Goal: Information Seeking & Learning: Check status

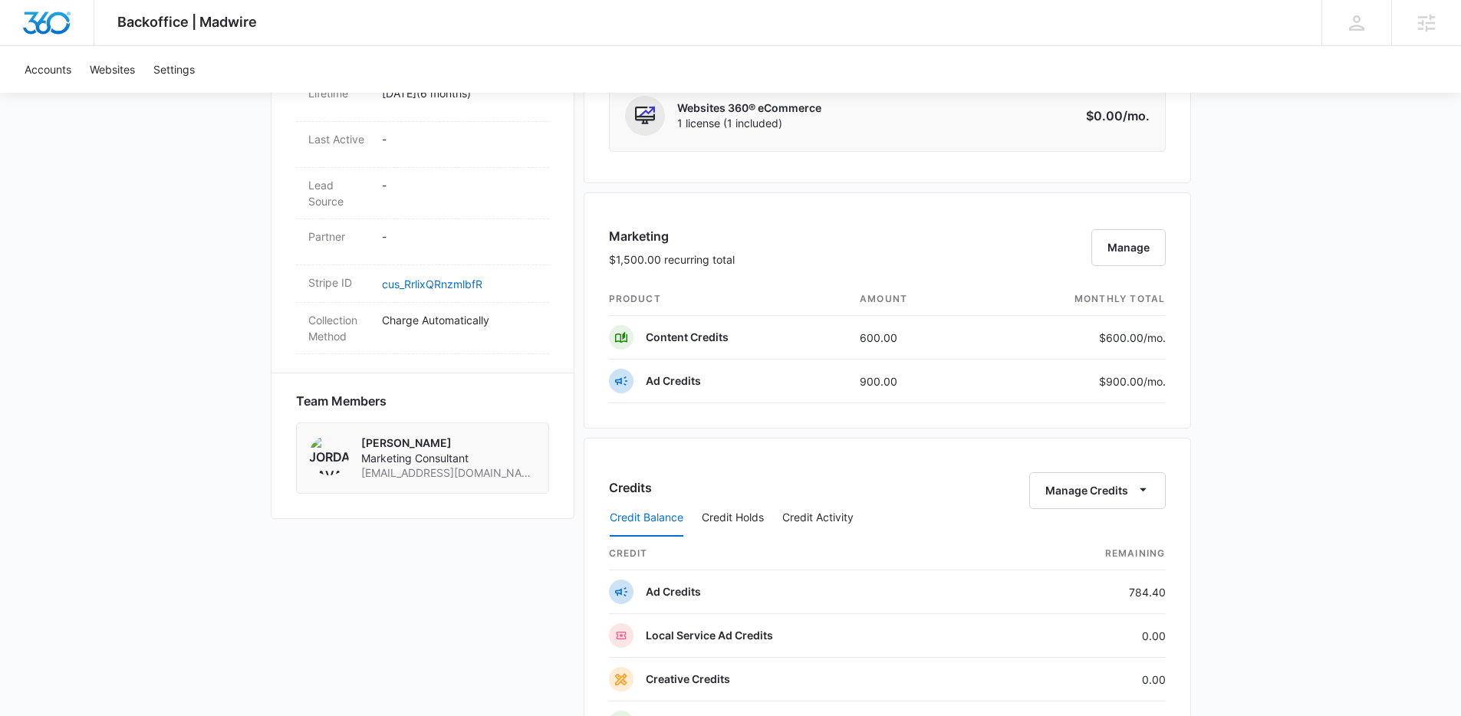
scroll to position [792, 0]
click at [751, 511] on button "Credit Holds" at bounding box center [733, 517] width 62 height 37
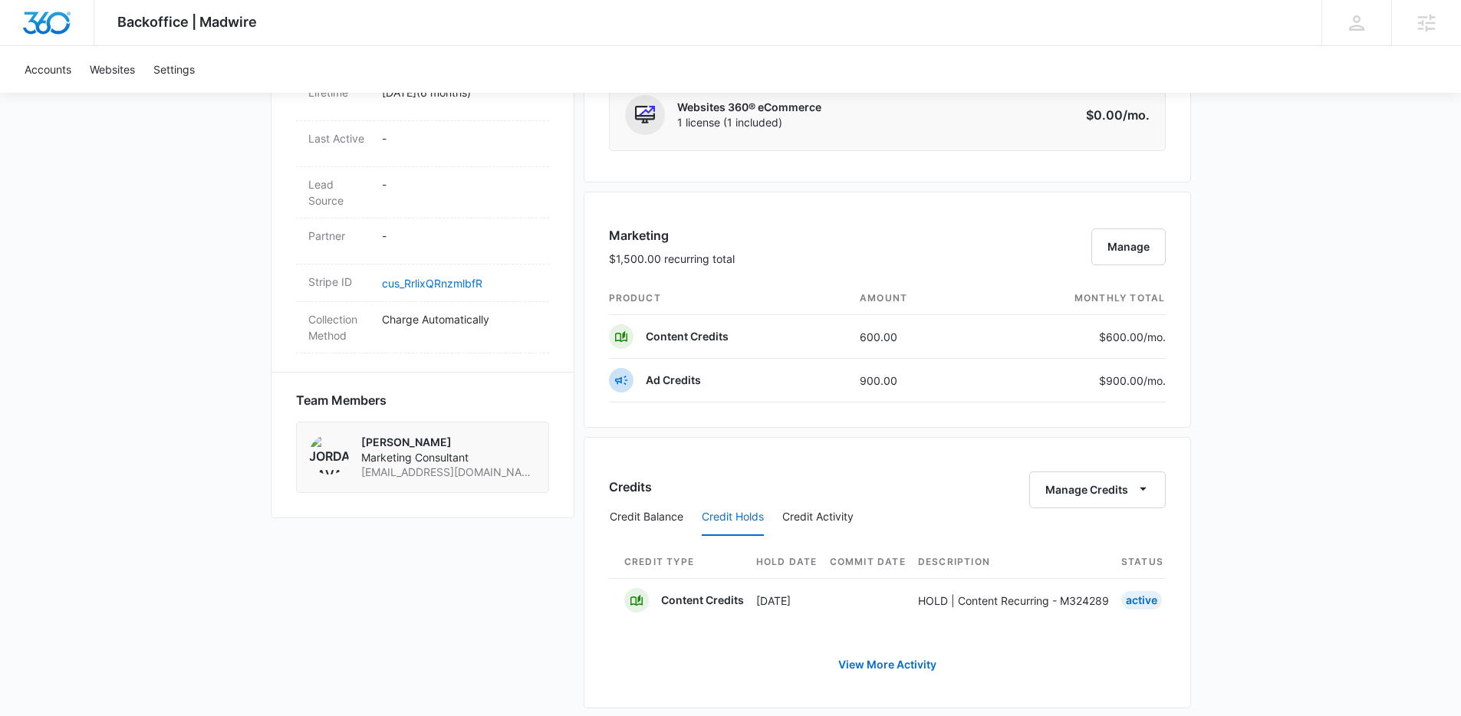
click at [956, 445] on div "Credits Manage Credits Credit Balance Credit Holds Credit Activity Credit Type …" at bounding box center [888, 573] width 608 height 272
click at [641, 530] on button "Credit Balance" at bounding box center [647, 517] width 74 height 37
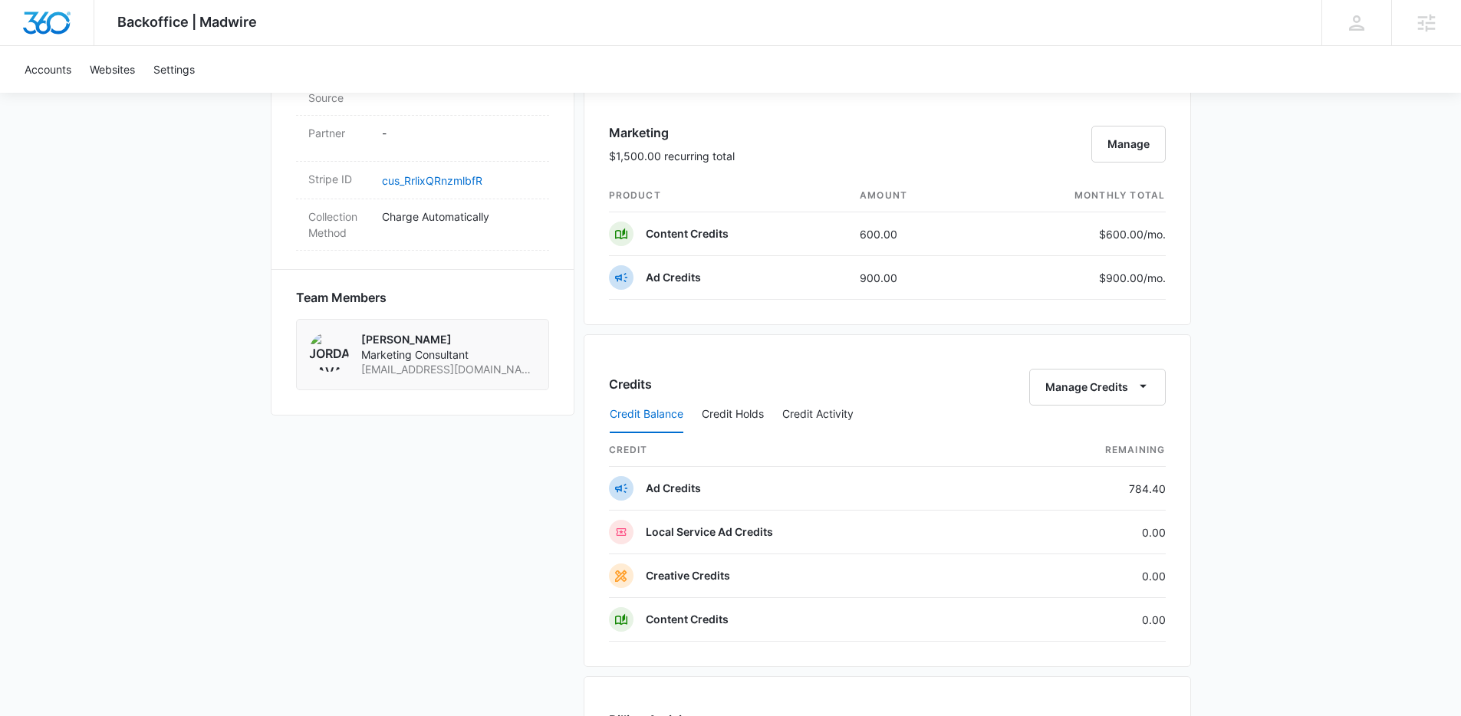
scroll to position [925, 0]
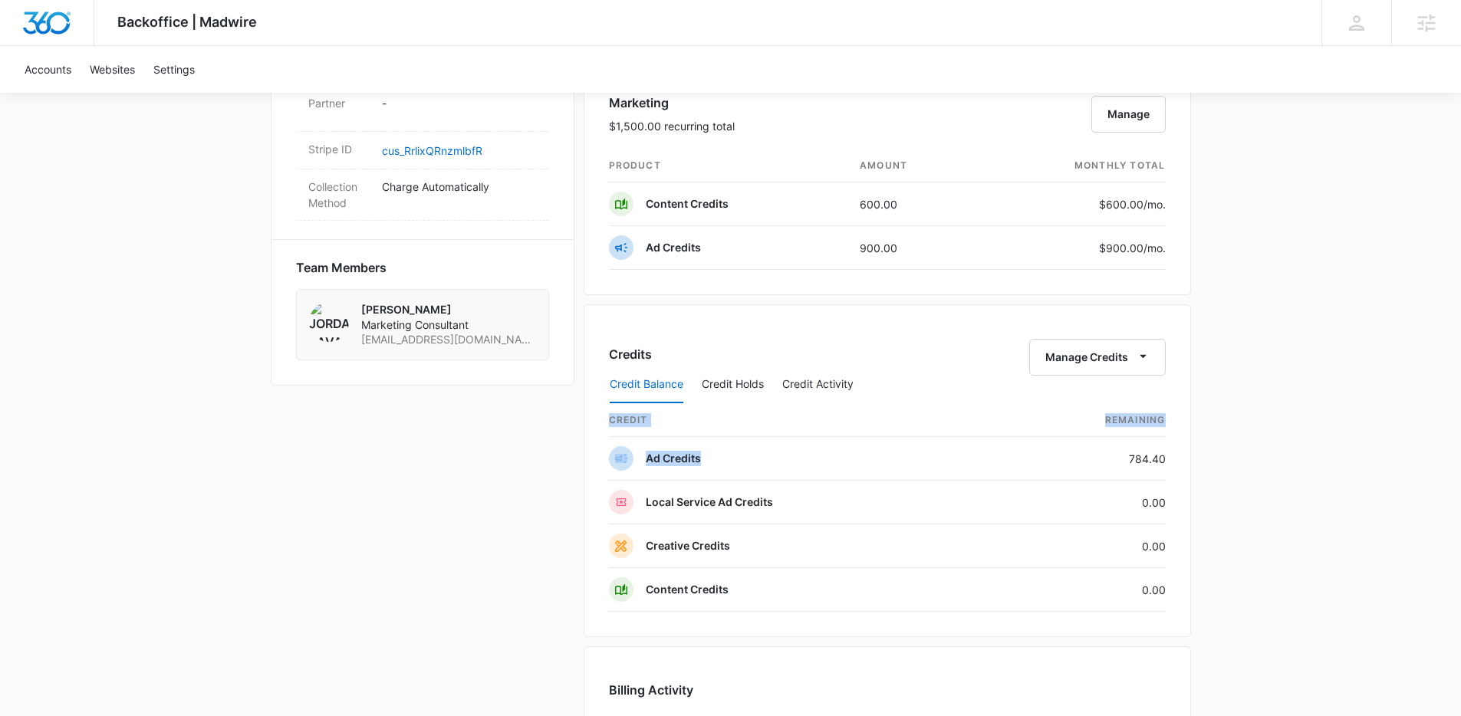
drag, startPoint x: 1122, startPoint y: 448, endPoint x: 1172, endPoint y: 450, distance: 50.7
click at [1172, 450] on div "Credits Manage Credits Credit Balance Credit Holds Credit Activity credit Remai…" at bounding box center [888, 471] width 608 height 333
click at [1128, 572] on td "0.00" at bounding box center [1084, 590] width 163 height 44
click at [1164, 593] on td "0.00" at bounding box center [1084, 590] width 163 height 44
drag, startPoint x: 1164, startPoint y: 594, endPoint x: 1145, endPoint y: 591, distance: 18.7
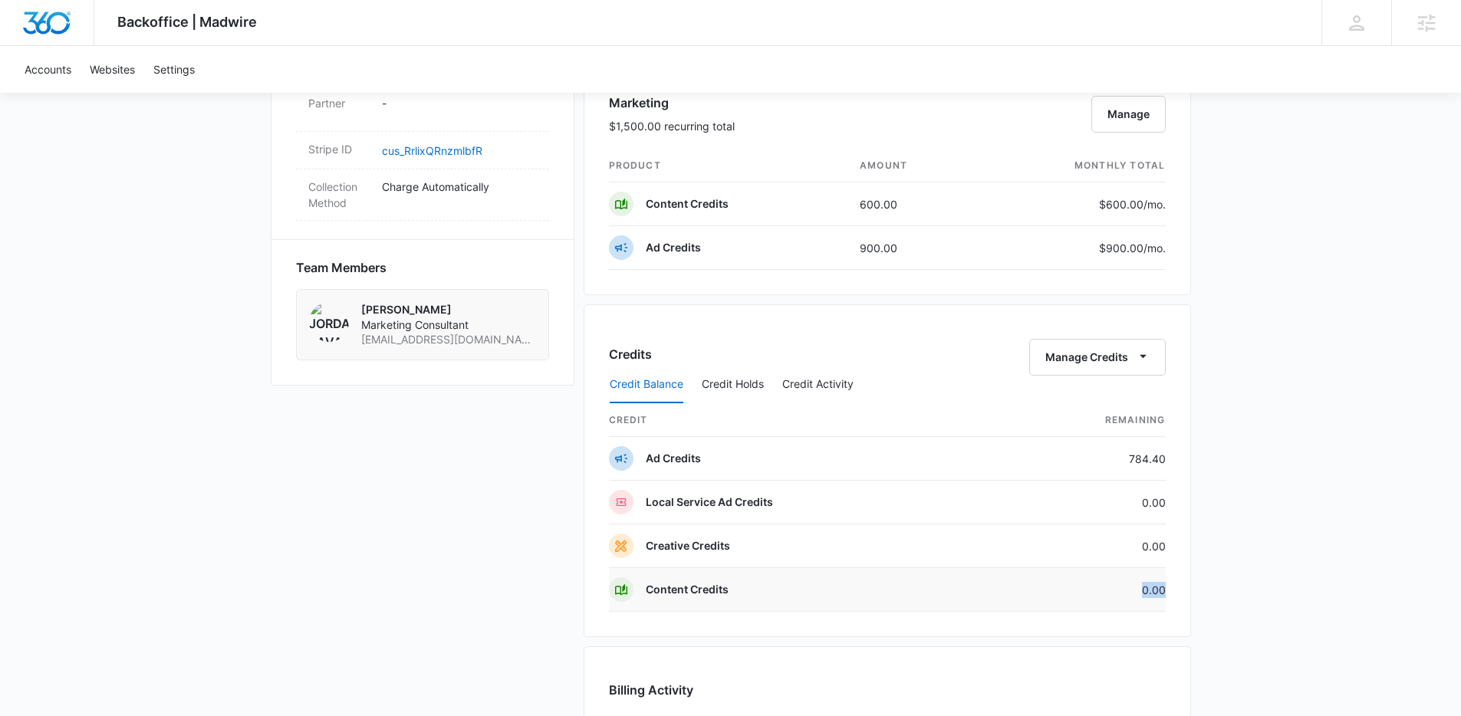
click at [1145, 591] on td "0.00" at bounding box center [1084, 590] width 163 height 44
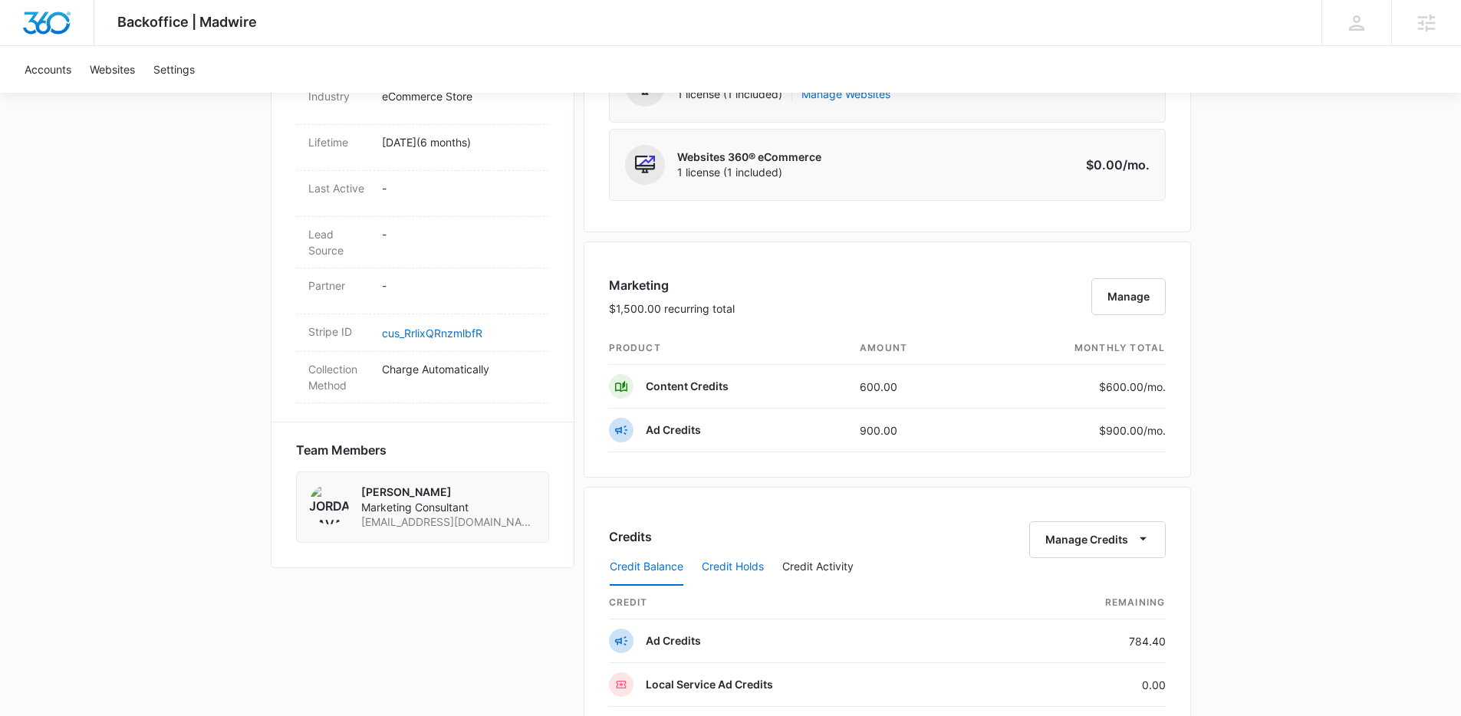
scroll to position [746, 0]
click at [736, 563] on button "Credit Holds" at bounding box center [733, 564] width 62 height 37
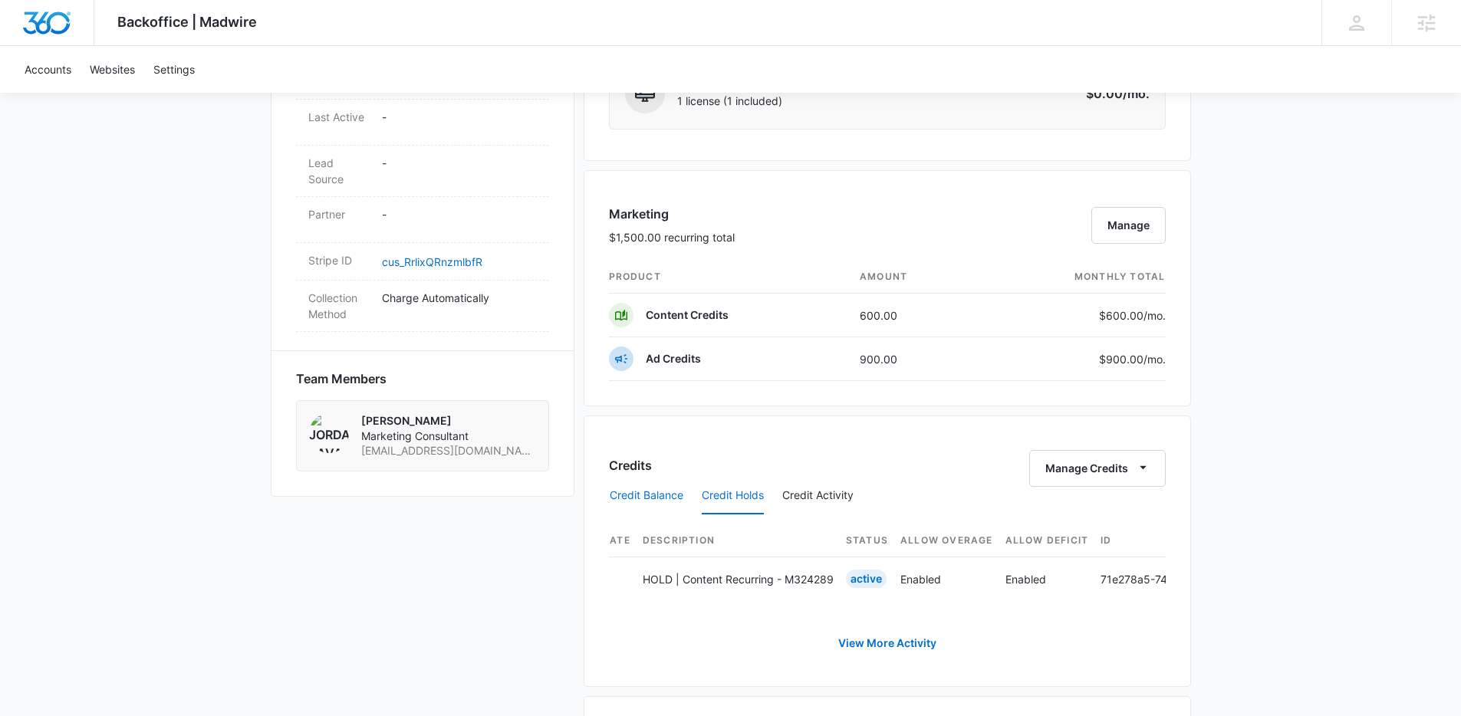
scroll to position [0, 0]
click at [667, 490] on button "Credit Balance" at bounding box center [647, 496] width 74 height 37
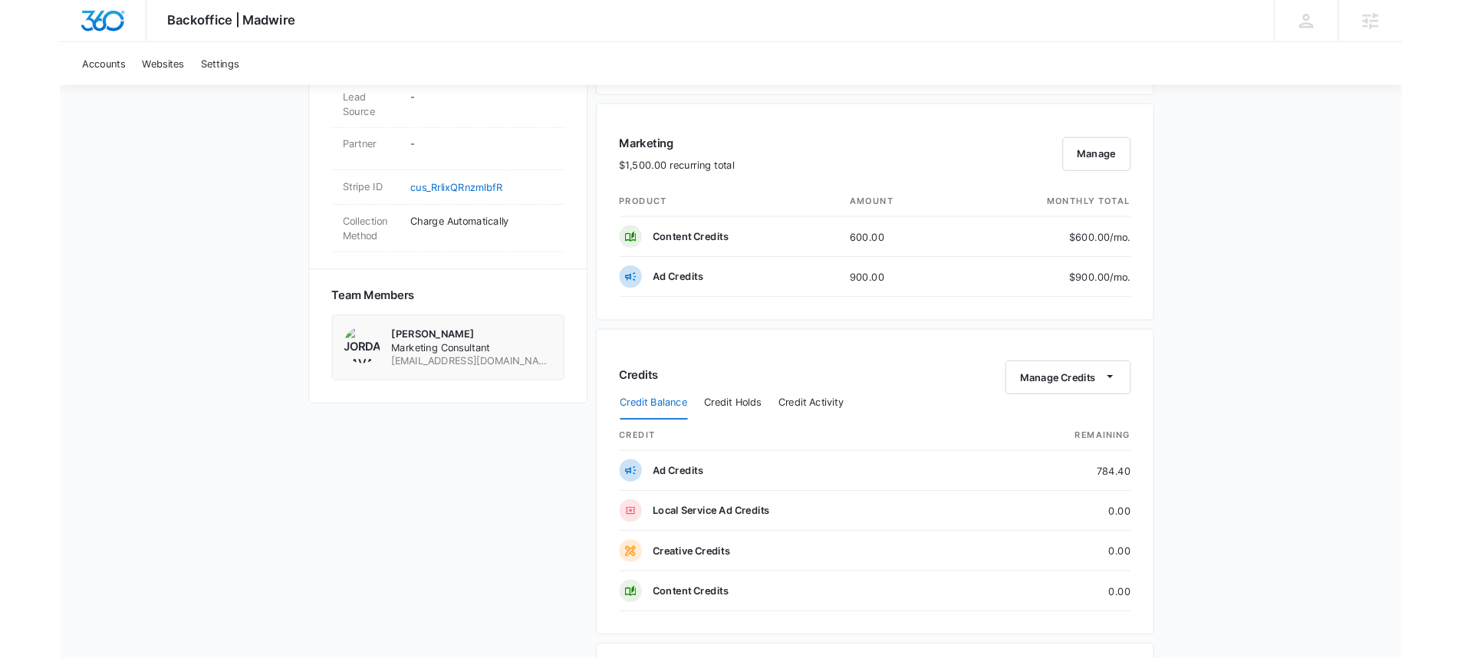
scroll to position [968, 0]
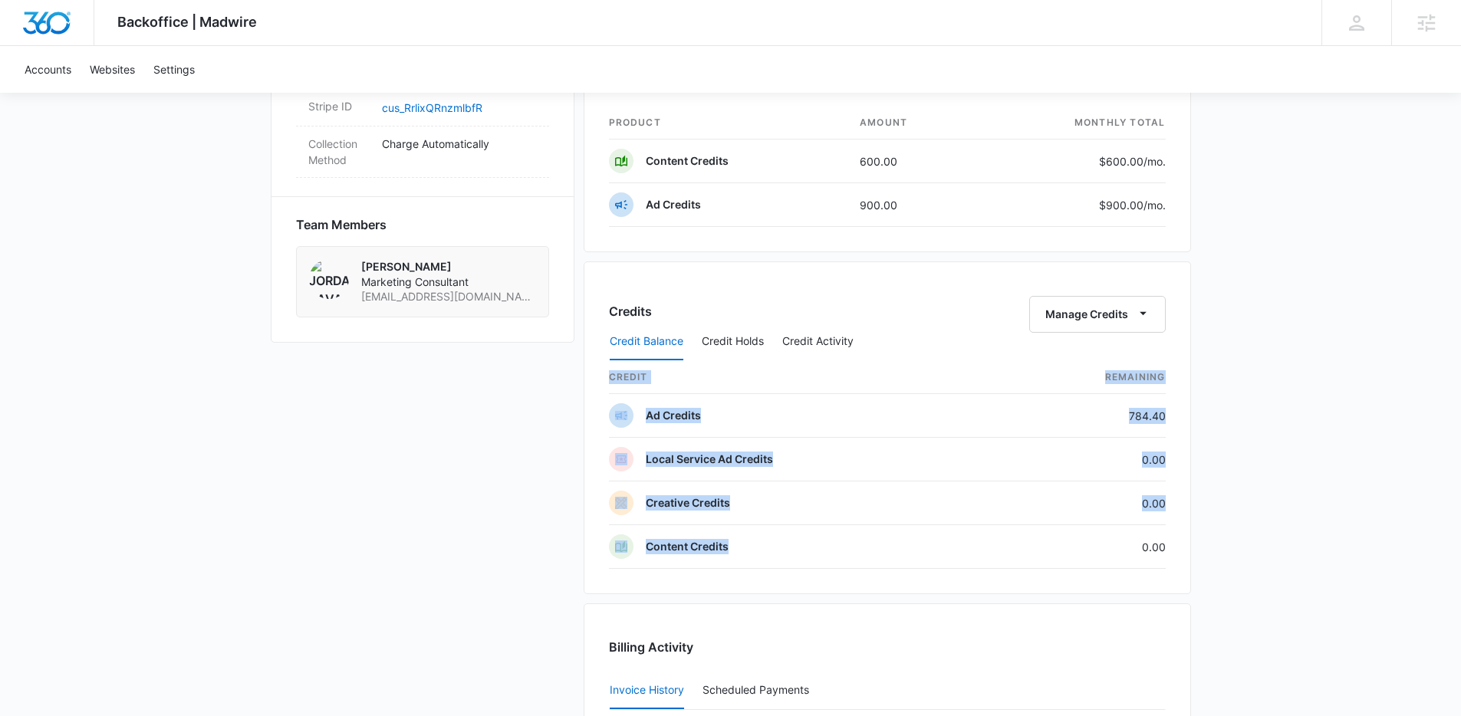
click at [1212, 548] on div "Backoffice | Madwire Apps Settings [PERSON_NAME] [PERSON_NAME] [PERSON_NAME][EM…" at bounding box center [730, 87] width 1461 height 2111
click at [1246, 465] on div "Backoffice | Madwire Apps Settings [PERSON_NAME] [PERSON_NAME] [PERSON_NAME][EM…" at bounding box center [730, 87] width 1461 height 2111
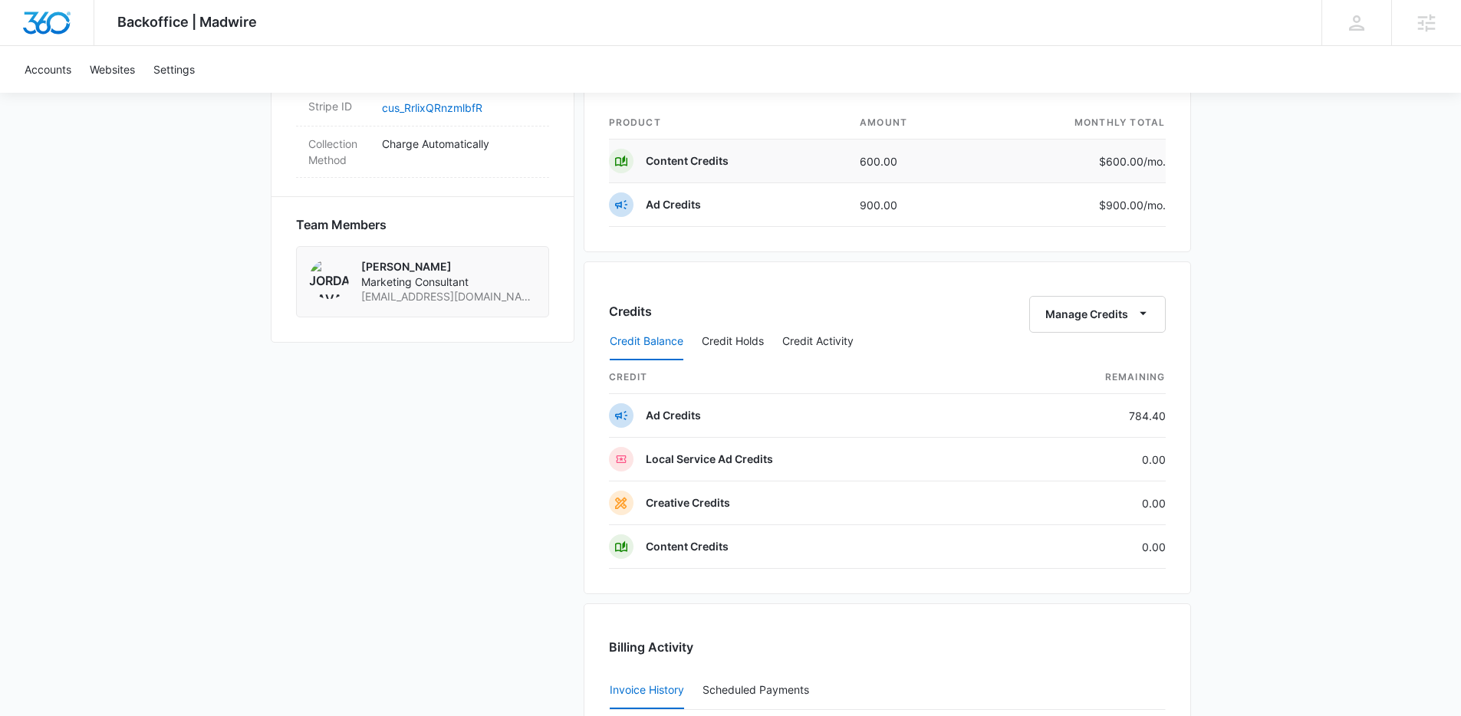
click at [858, 147] on td "600.00" at bounding box center [913, 162] width 131 height 44
drag, startPoint x: 860, startPoint y: 152, endPoint x: 907, endPoint y: 159, distance: 48.1
click at [907, 159] on td "600.00" at bounding box center [913, 162] width 131 height 44
drag, startPoint x: 1211, startPoint y: 362, endPoint x: 1184, endPoint y: 345, distance: 31.1
click at [1210, 362] on div "Backoffice | Madwire Apps Settings [PERSON_NAME] [PERSON_NAME] [PERSON_NAME][EM…" at bounding box center [730, 87] width 1461 height 2111
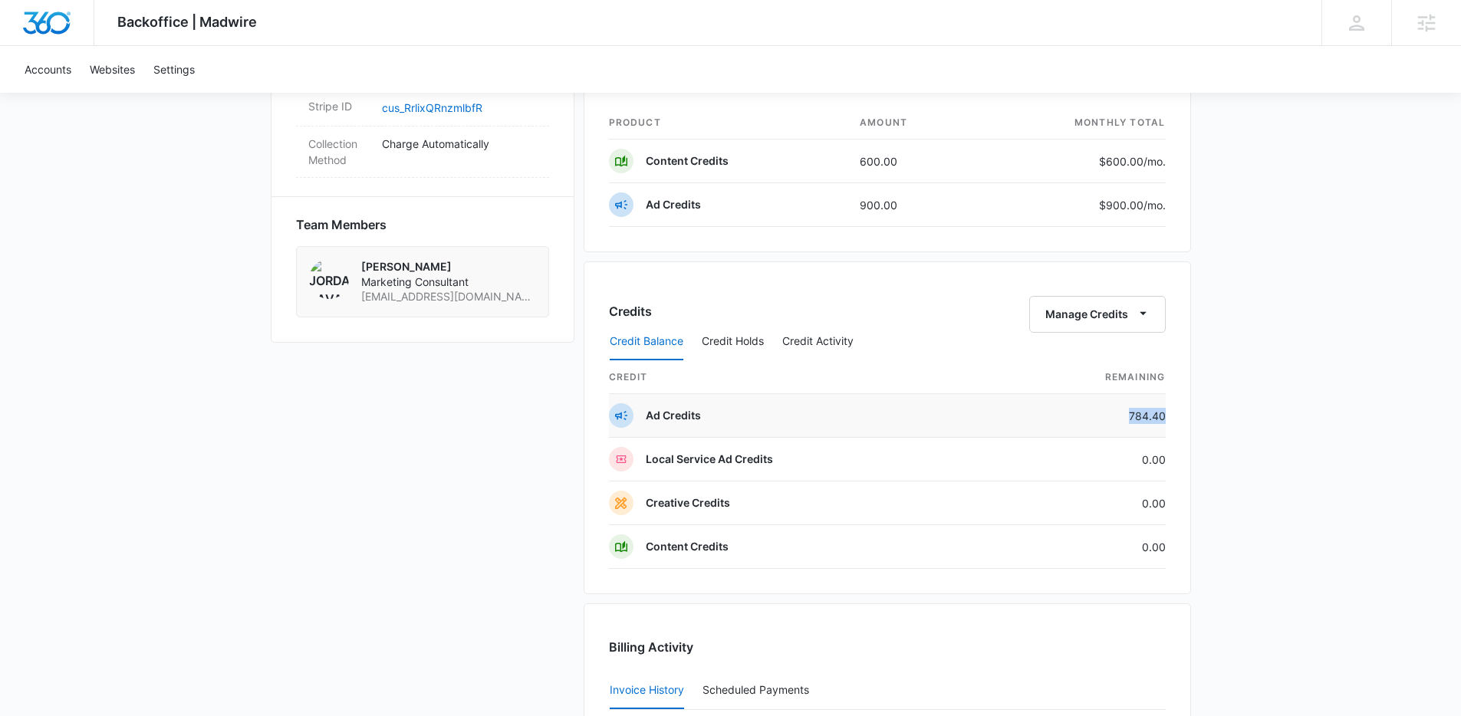
drag, startPoint x: 1125, startPoint y: 407, endPoint x: 1164, endPoint y: 416, distance: 39.3
click at [1164, 416] on td "784.40" at bounding box center [1084, 416] width 163 height 44
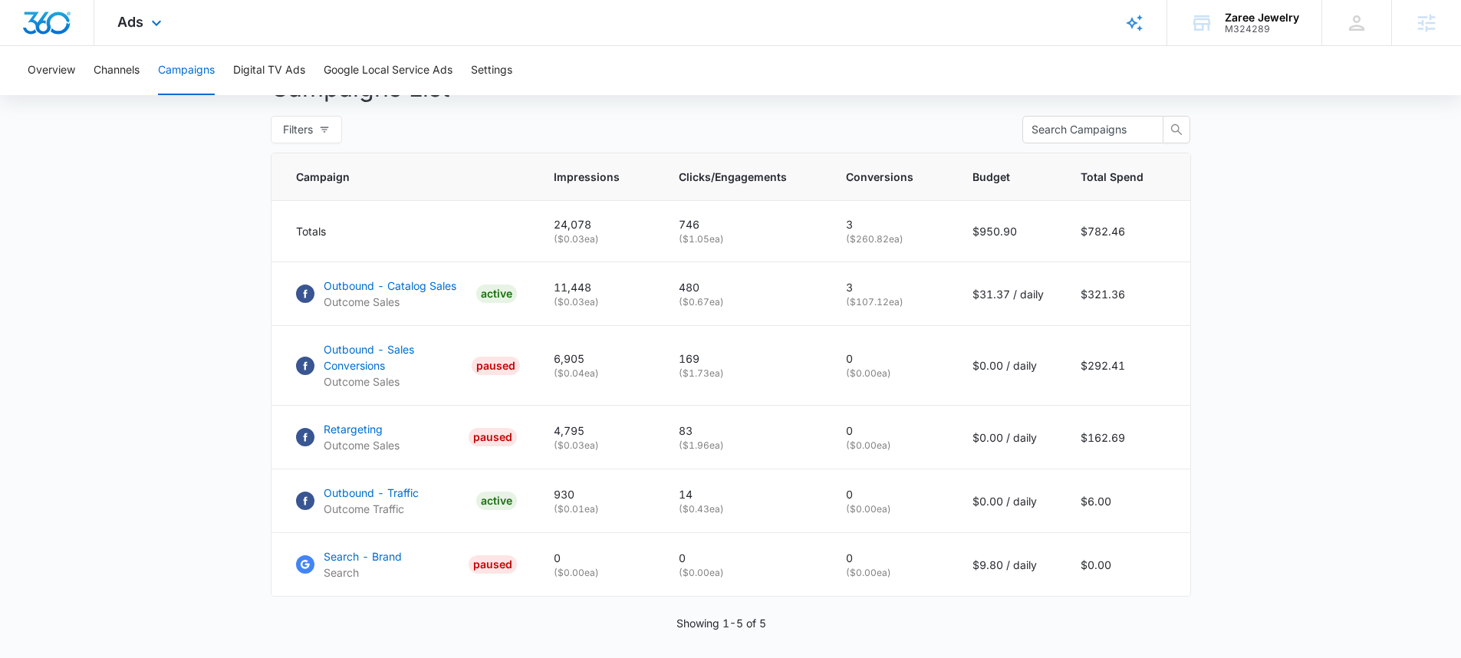
click at [179, 13] on div "Ads Apps Reputation Forms CRM Email Social Payments POS Content Ads Intelligenc…" at bounding box center [141, 22] width 94 height 45
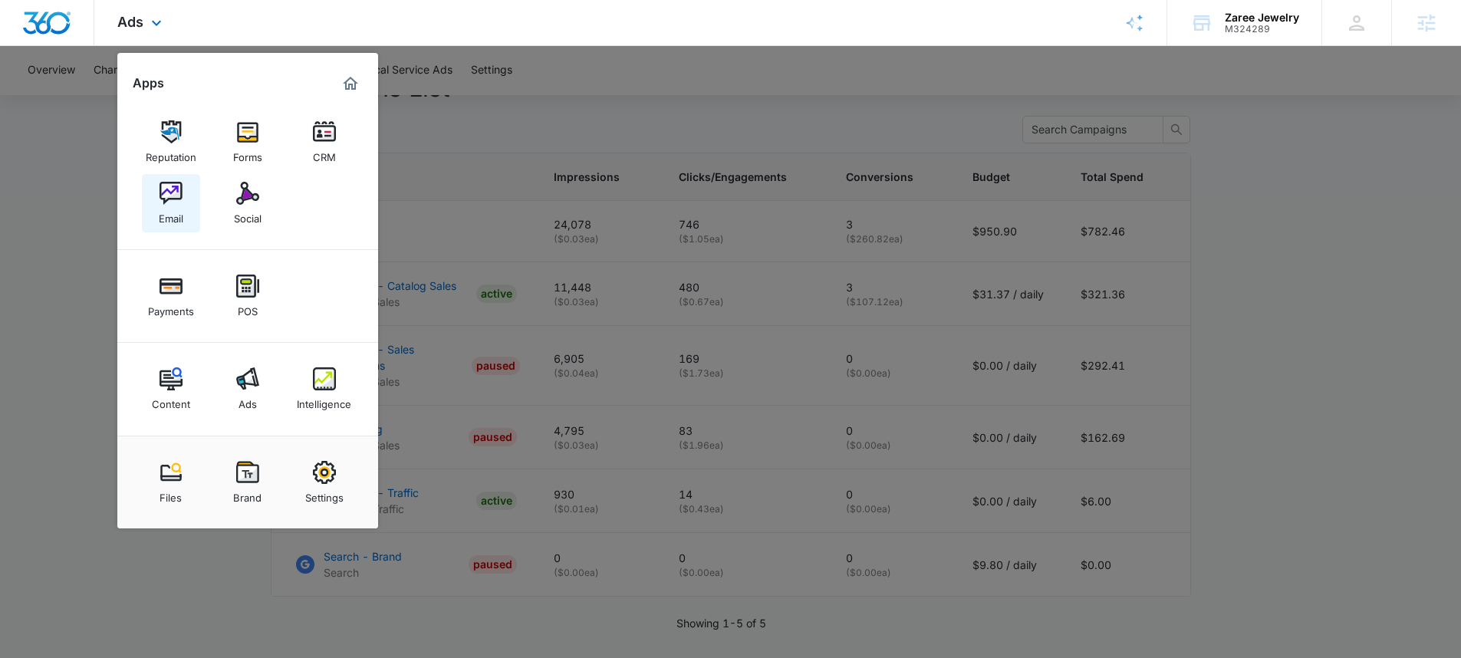
click at [167, 215] on div "Email" at bounding box center [171, 215] width 25 height 20
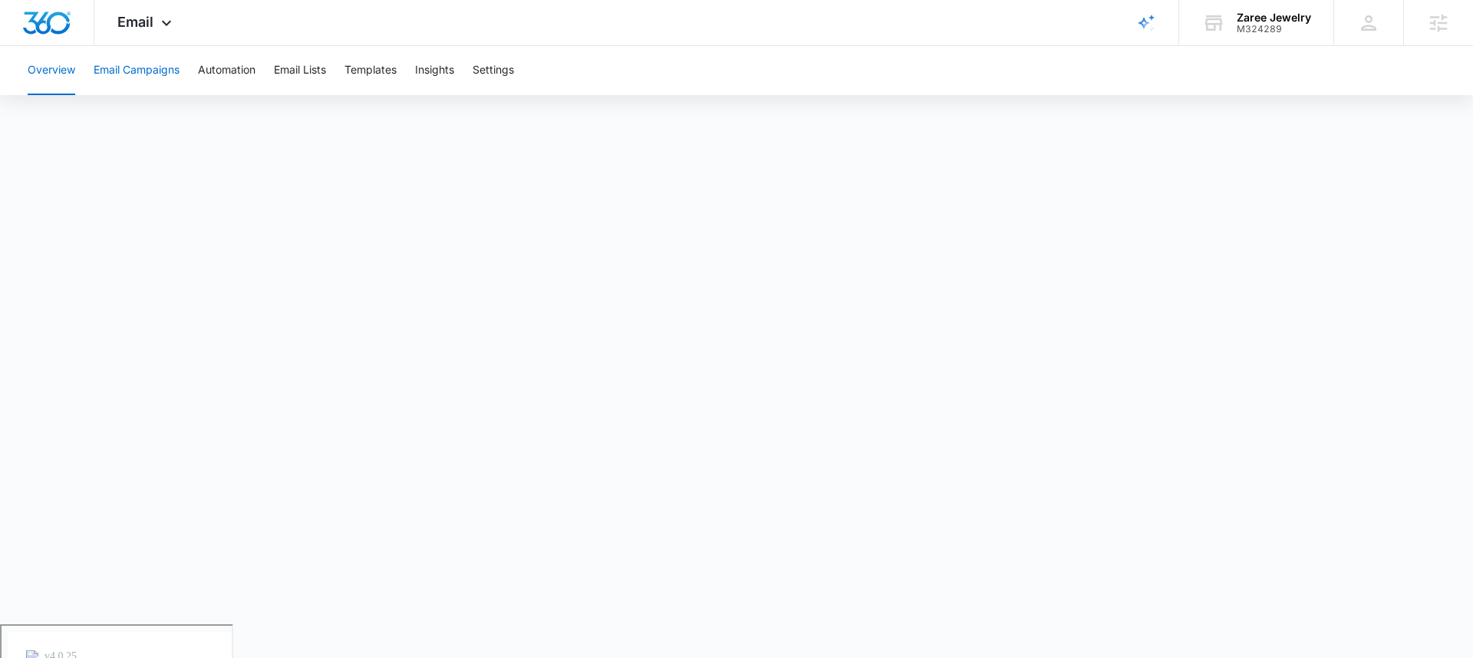
click at [166, 58] on button "Email Campaigns" at bounding box center [137, 70] width 86 height 49
